Goal: Navigation & Orientation: Find specific page/section

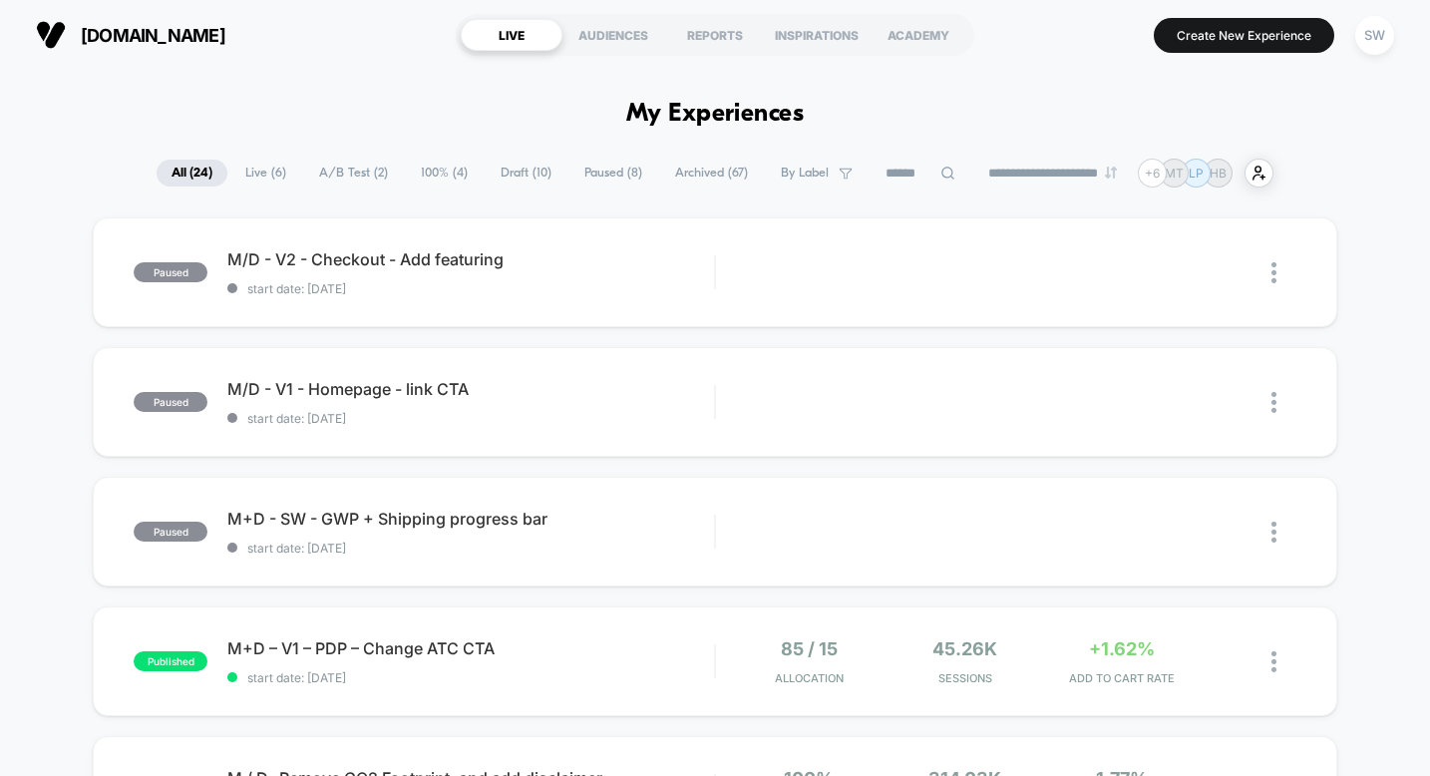
click at [373, 165] on span "A/B Test ( 2 )" at bounding box center [353, 173] width 99 height 27
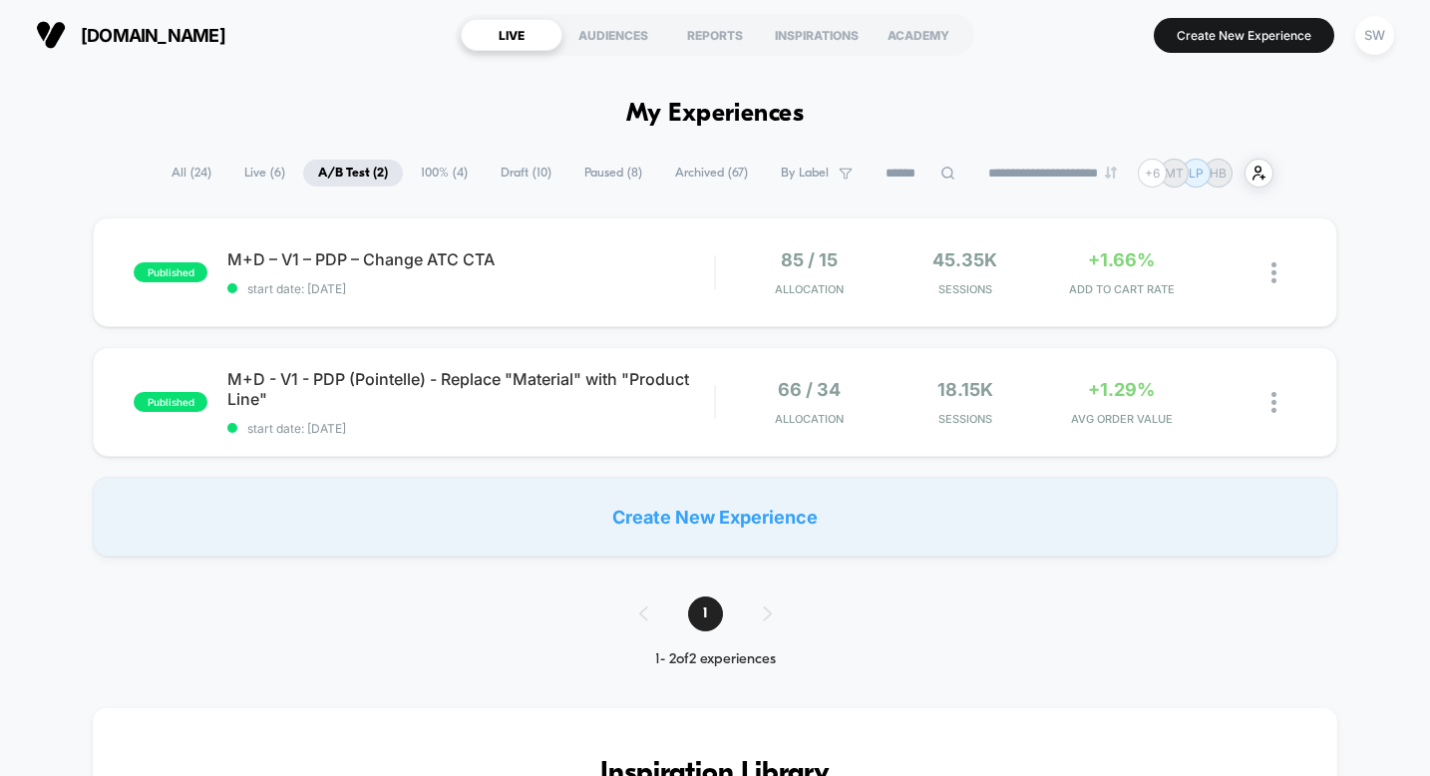
click at [506, 176] on span "Draft ( 10 )" at bounding box center [526, 173] width 81 height 27
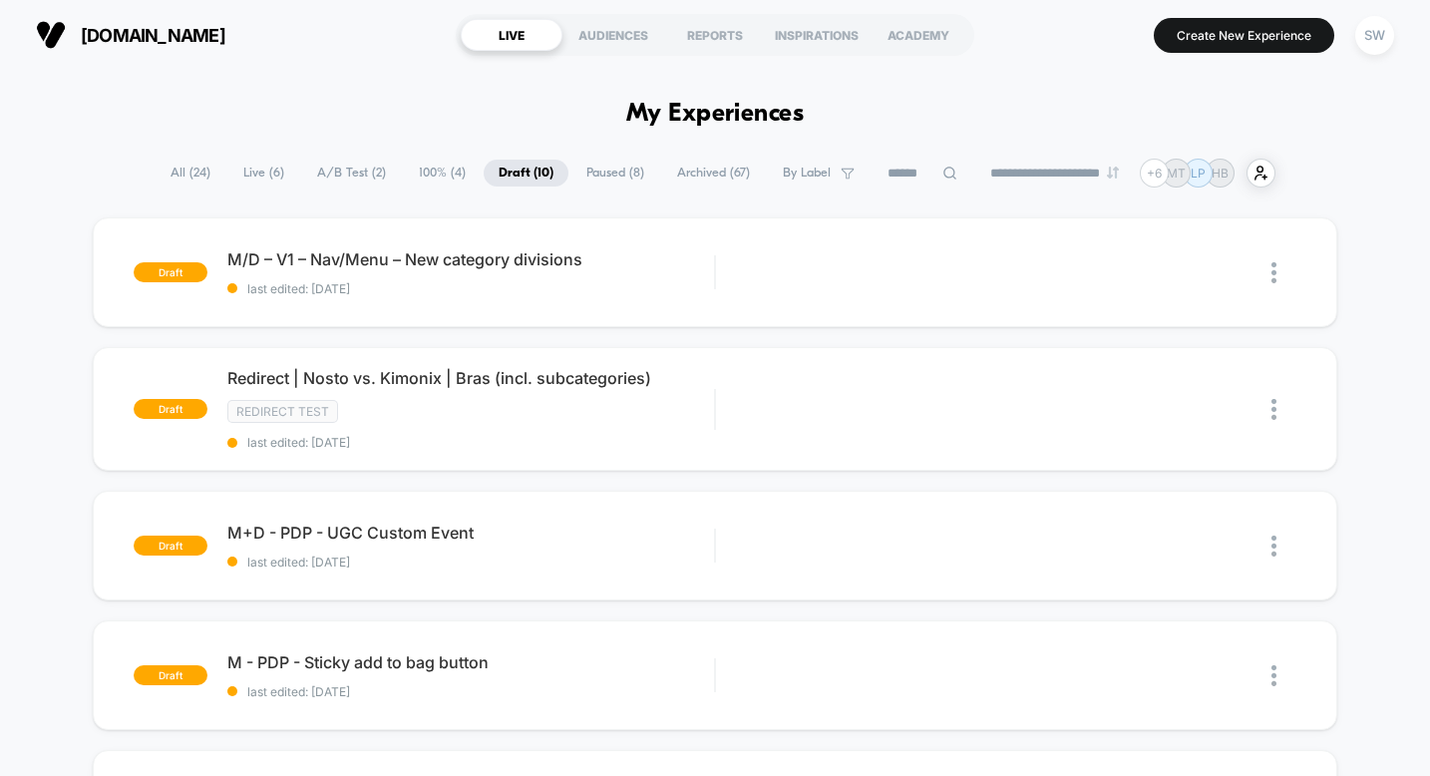
click at [326, 174] on span "A/B Test ( 2 )" at bounding box center [351, 173] width 99 height 27
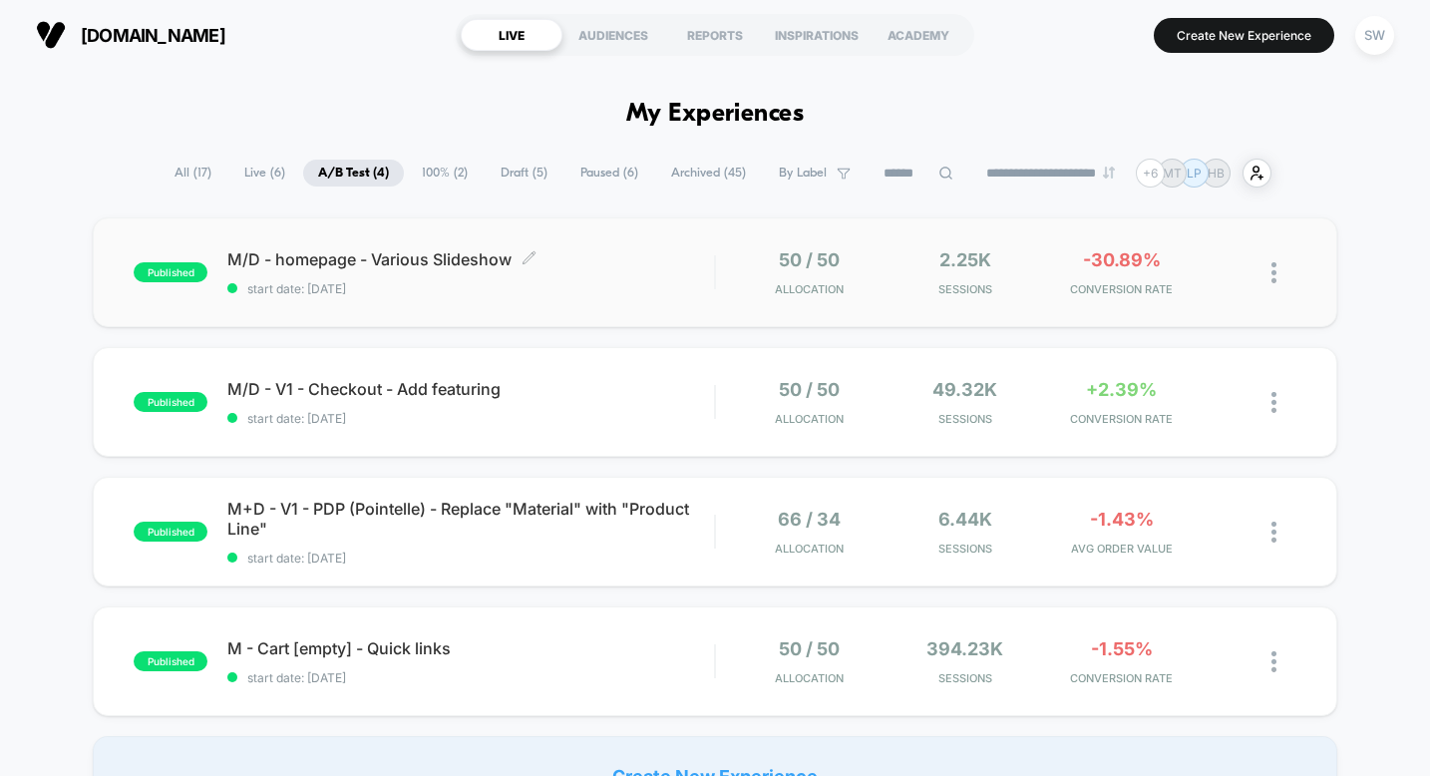
click at [671, 268] on span "M/D - homepage - Various Slideshow Click to edit experience details" at bounding box center [470, 259] width 487 height 20
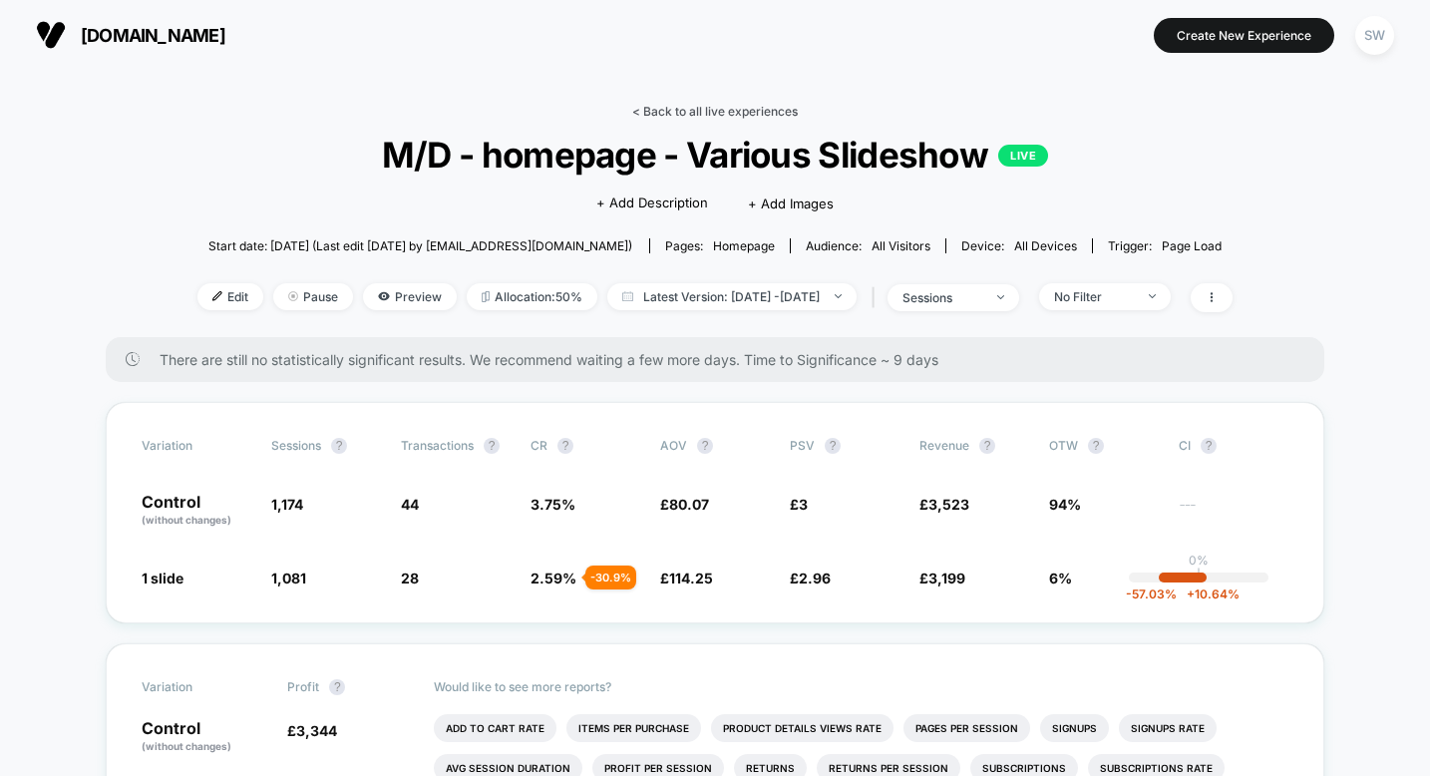
click at [705, 110] on link "< Back to all live experiences" at bounding box center [715, 111] width 166 height 15
